Goal: Task Accomplishment & Management: Use online tool/utility

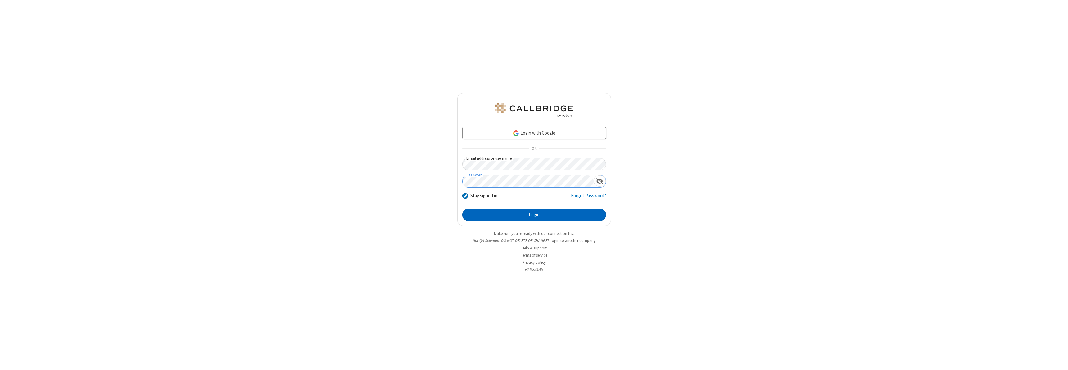
click at [534, 215] on button "Login" at bounding box center [534, 215] width 144 height 12
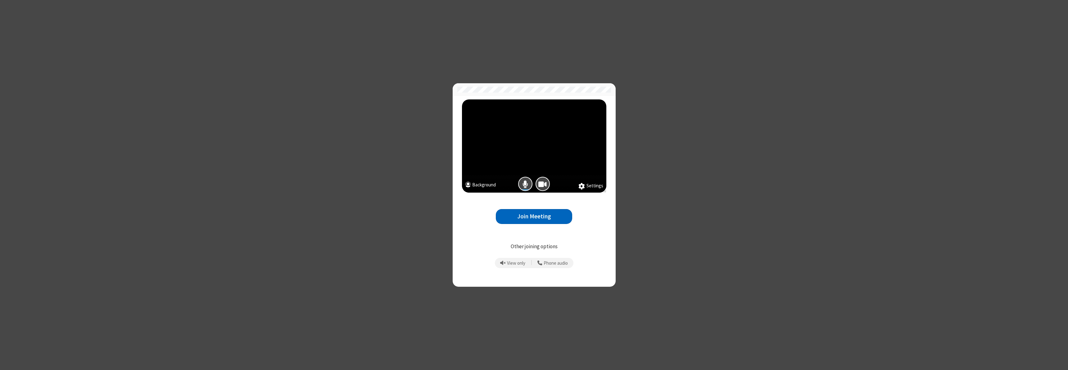
click at [534, 216] on button "Join Meeting" at bounding box center [534, 216] width 76 height 15
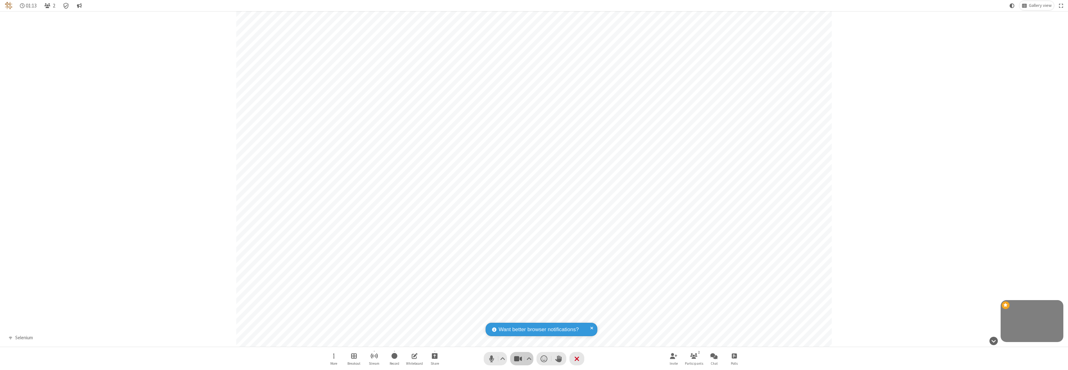
click at [522, 358] on span "Stop video (⌘+Shift+V)" at bounding box center [517, 358] width 9 height 9
click at [522, 358] on span "Start video (⌘+Shift+V)" at bounding box center [517, 358] width 9 height 9
